Goal: Information Seeking & Learning: Learn about a topic

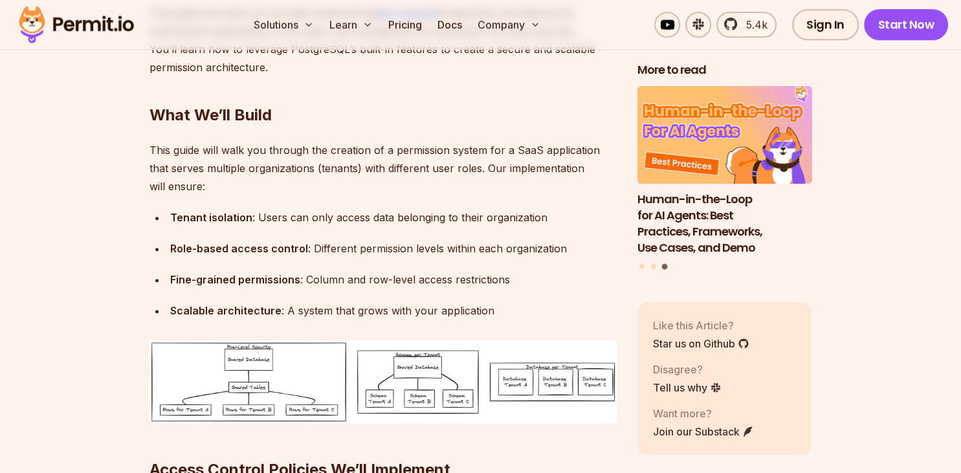
scroll to position [957, 0]
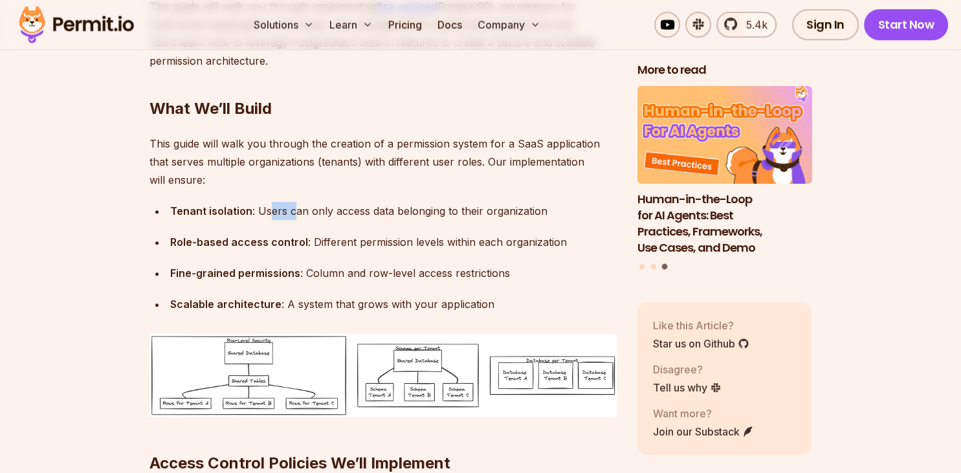
drag, startPoint x: 265, startPoint y: 206, endPoint x: 300, endPoint y: 210, distance: 34.5
click at [296, 210] on div "Tenant isolation : Users can only access data belonging to their organization" at bounding box center [393, 211] width 447 height 18
click at [325, 225] on ul "Tenant isolation : Users can only access data belonging to their organization R…" at bounding box center [383, 257] width 467 height 111
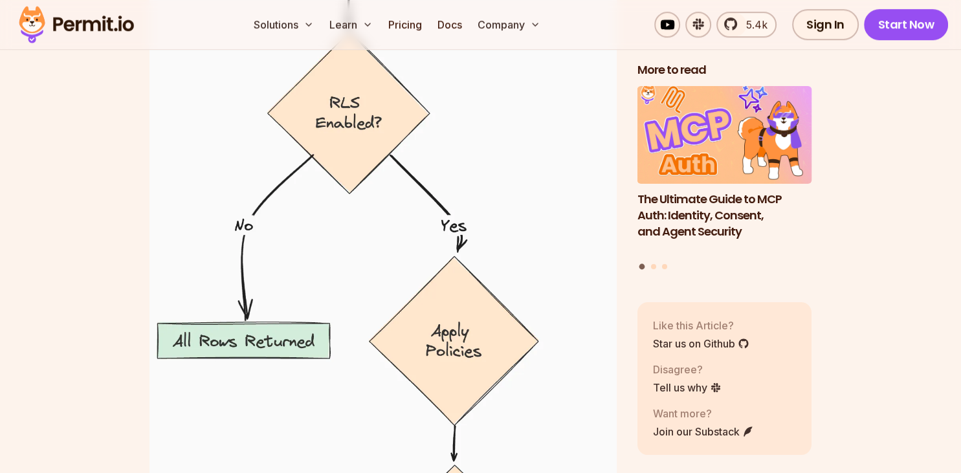
scroll to position [5604, 0]
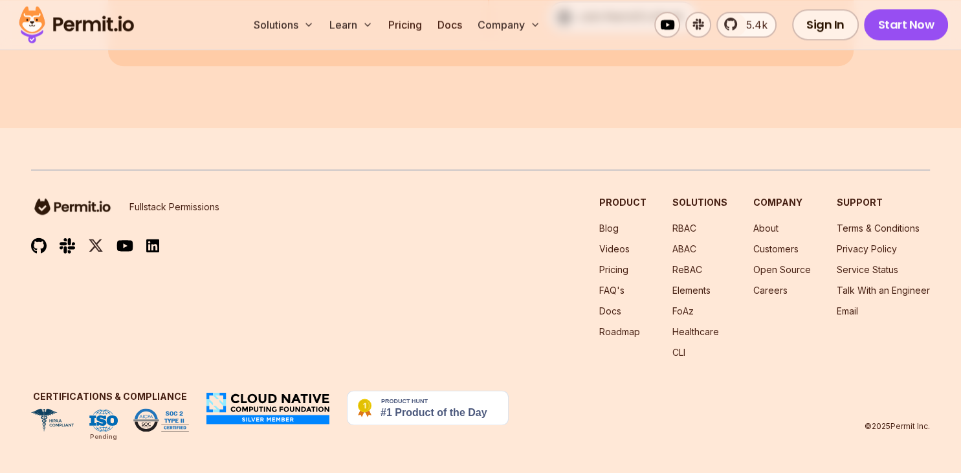
scroll to position [11414, 0]
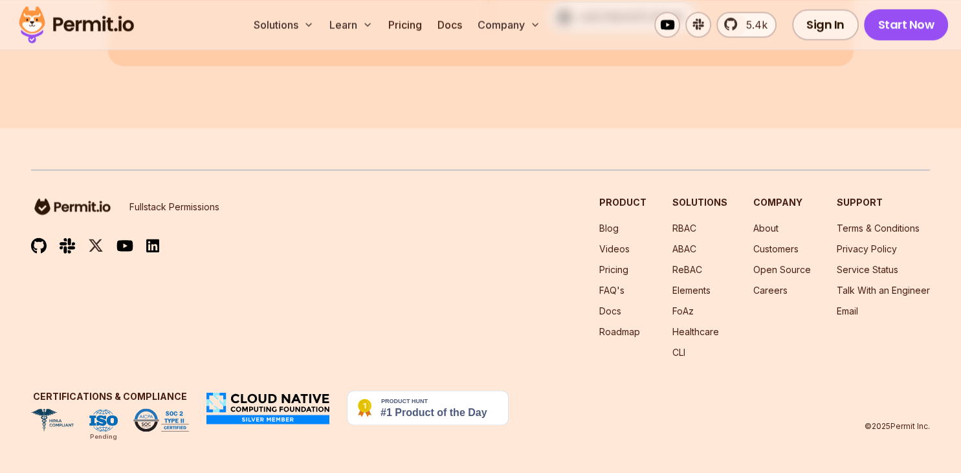
drag, startPoint x: 443, startPoint y: 203, endPoint x: 434, endPoint y: 209, distance: 11.1
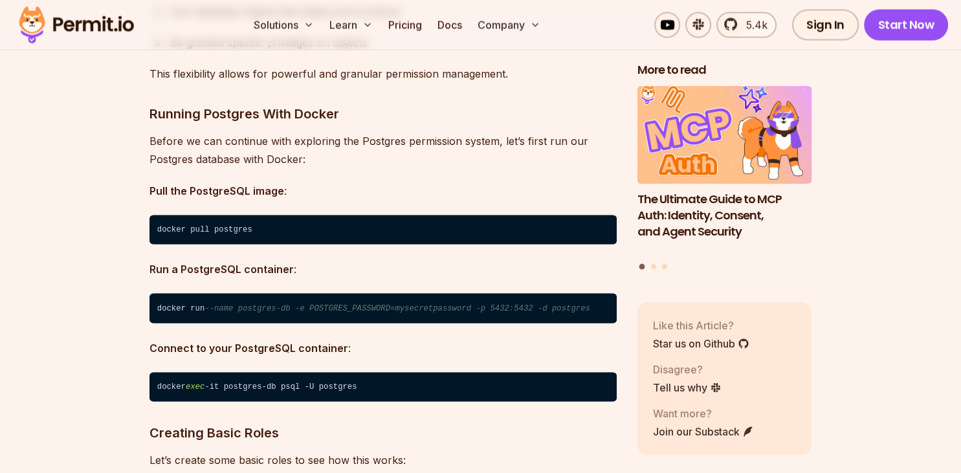
scroll to position [938, 0]
